Goal: Browse casually

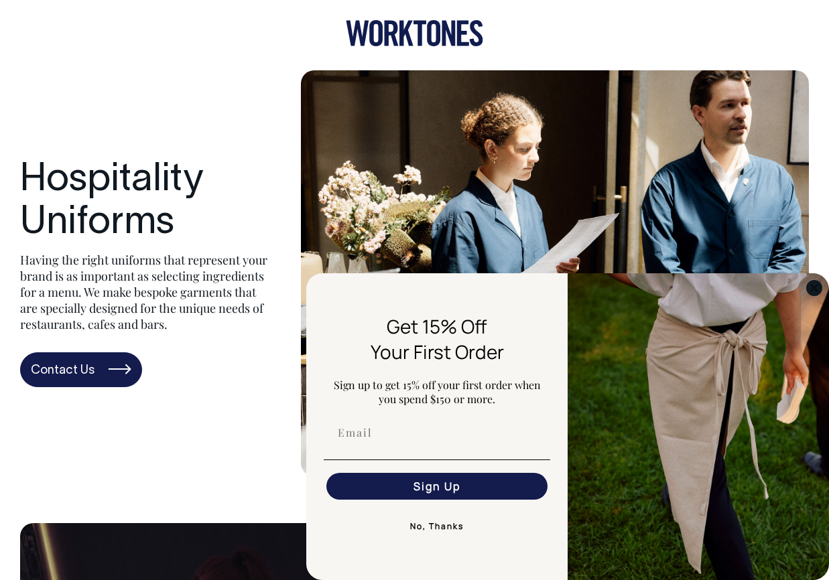
click at [812, 286] on icon "Close dialog" at bounding box center [814, 288] width 7 height 7
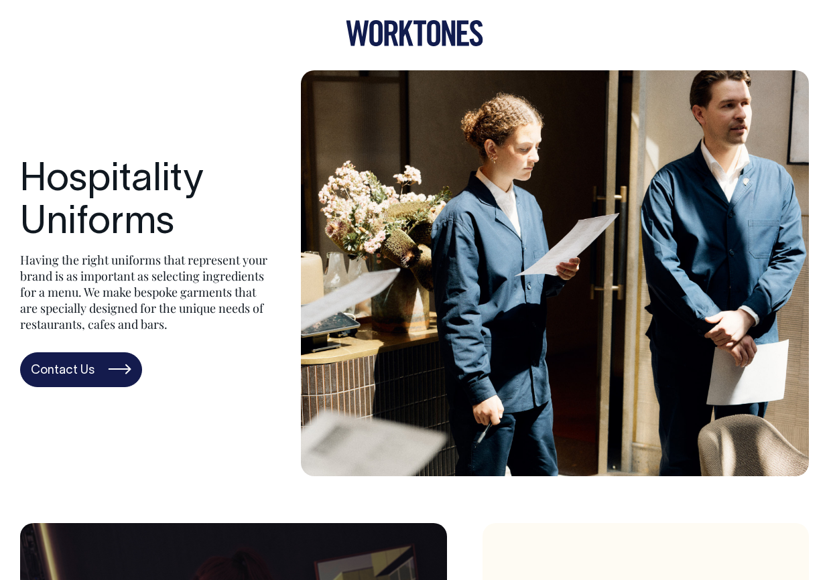
click at [381, 29] on icon at bounding box center [375, 33] width 13 height 26
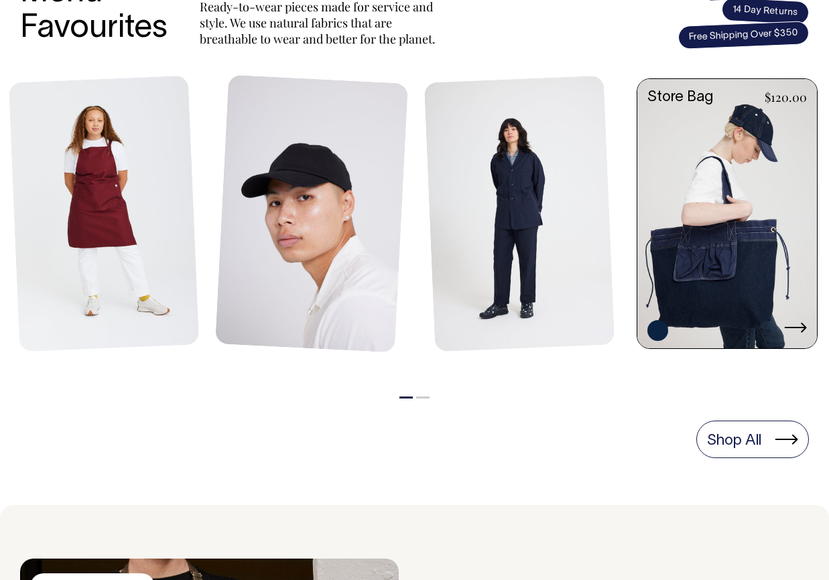
scroll to position [599, 0]
